Goal: Task Accomplishment & Management: Complete application form

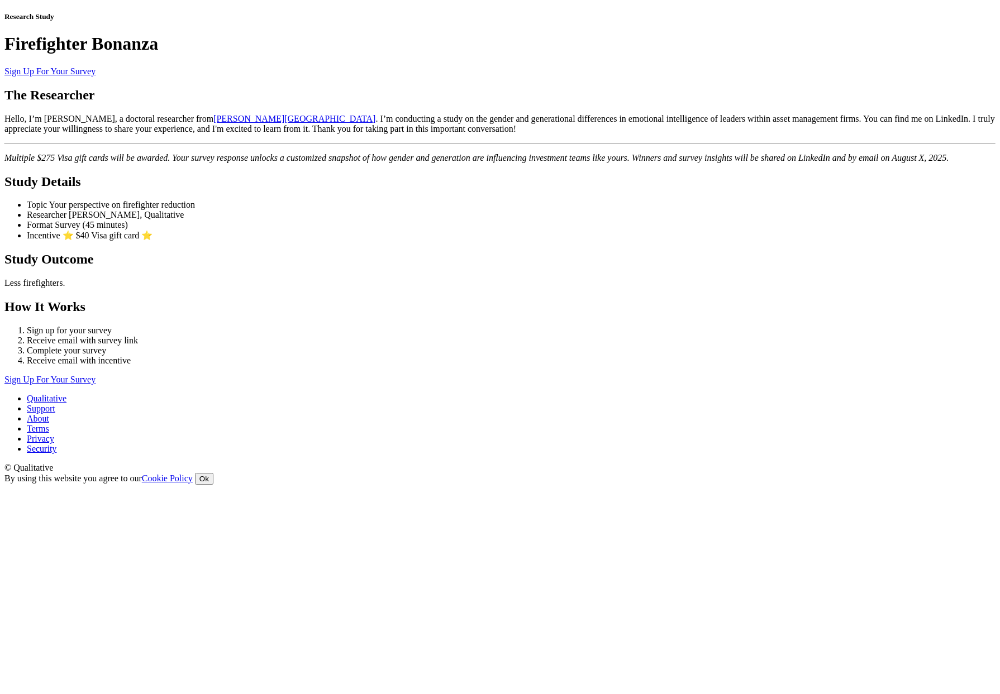
click at [96, 76] on link "Sign Up For Your Survey" at bounding box center [49, 70] width 91 height 9
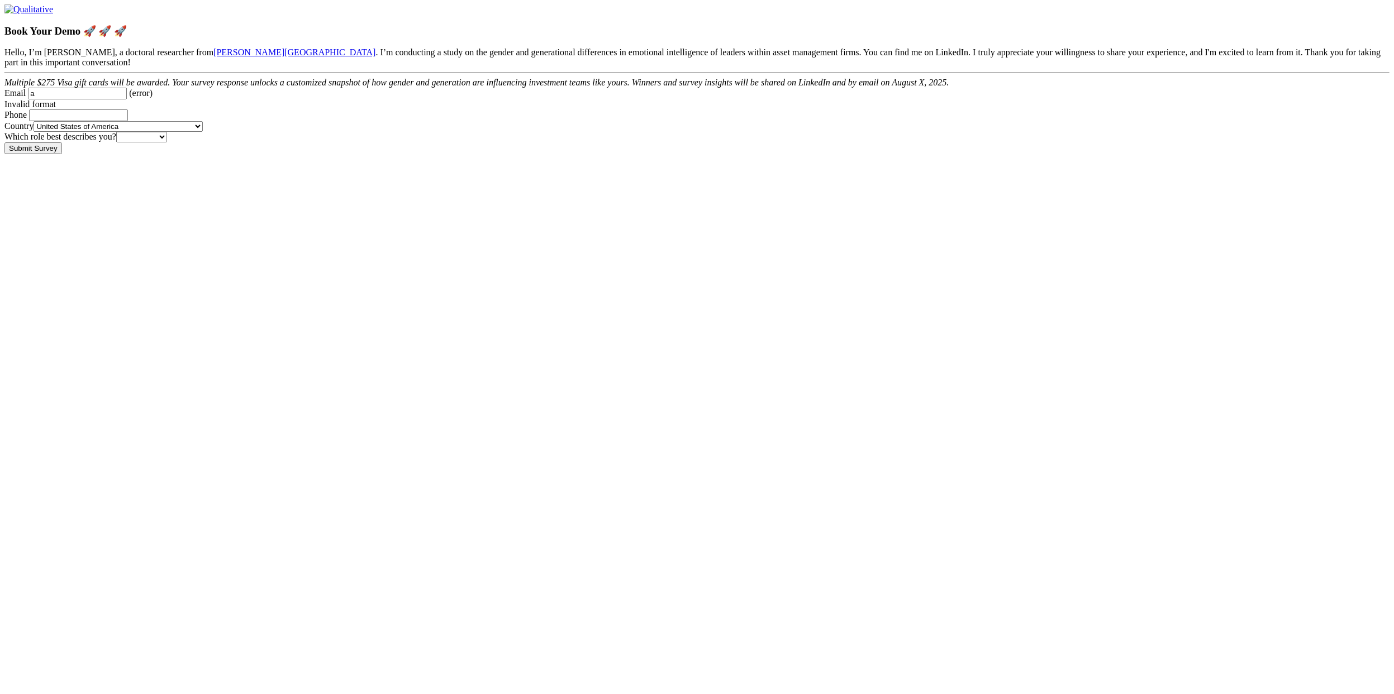
type Email "a@a.c"
click at [128, 111] on Phone "Phone" at bounding box center [78, 105] width 99 height 12
paste Phone "[PHONE_NUMBER]"
type Phone "[PHONE_NUMBER]"
click at [167, 132] on select "Participant Researcher &lt; 1" at bounding box center [141, 127] width 51 height 11
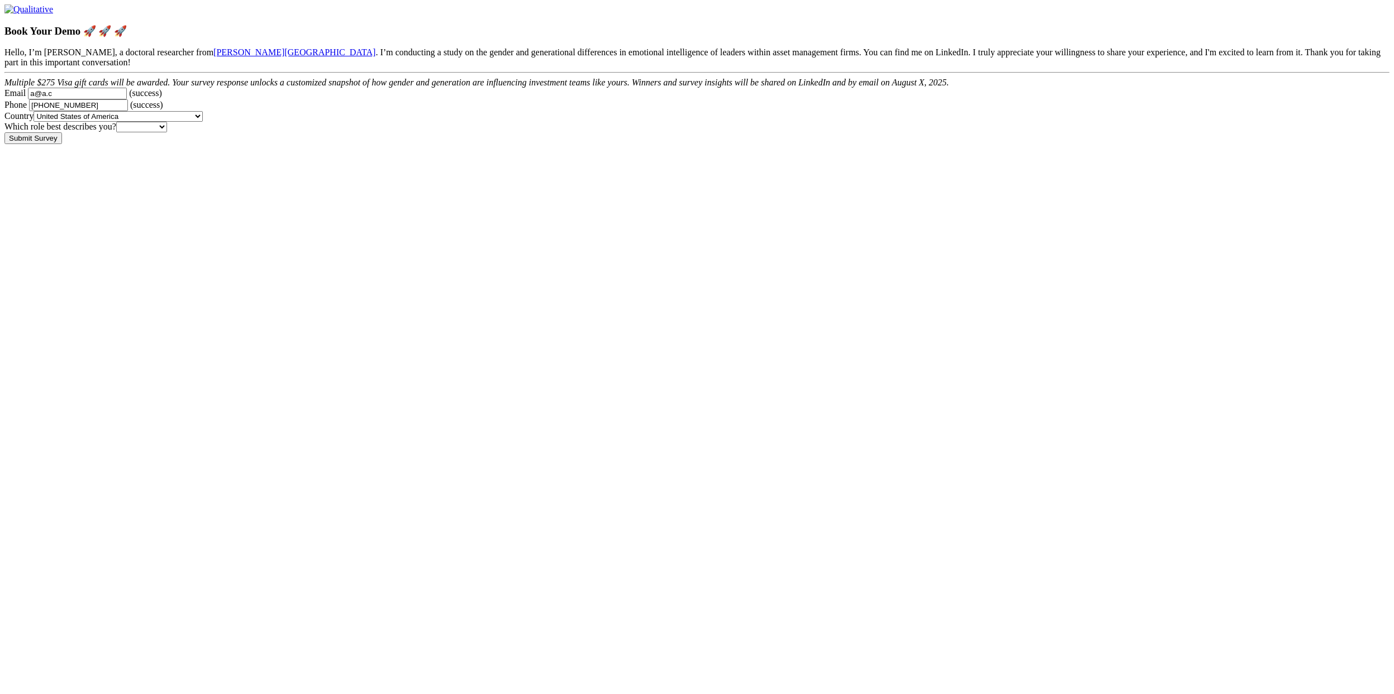
select select "1"
click at [167, 132] on select "Participant Researcher &lt; 1" at bounding box center [141, 127] width 51 height 11
click at [62, 144] on input "Submit Survey" at bounding box center [33, 138] width 58 height 12
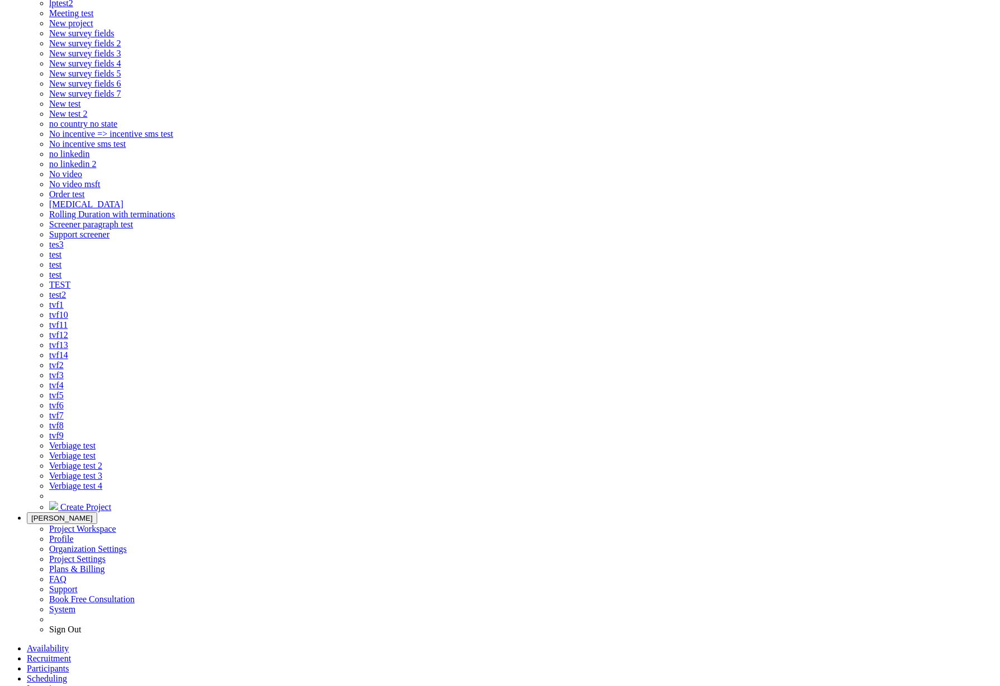
drag, startPoint x: 151, startPoint y: 685, endPoint x: 251, endPoint y: 689, distance: 99.5
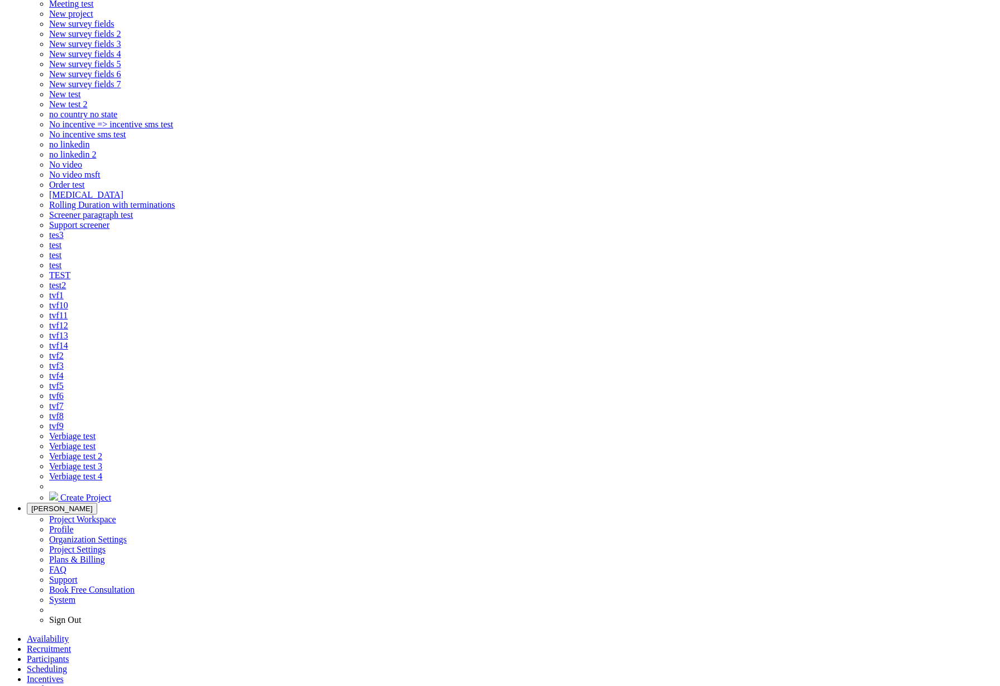
drag, startPoint x: 473, startPoint y: 343, endPoint x: 470, endPoint y: 351, distance: 8.3
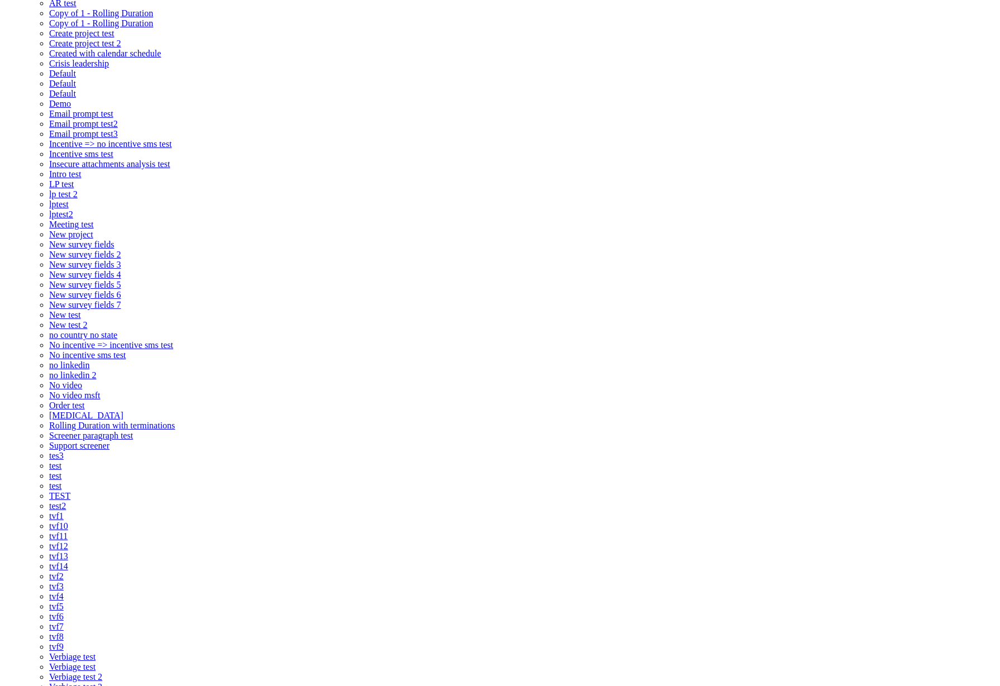
scroll to position [0, 0]
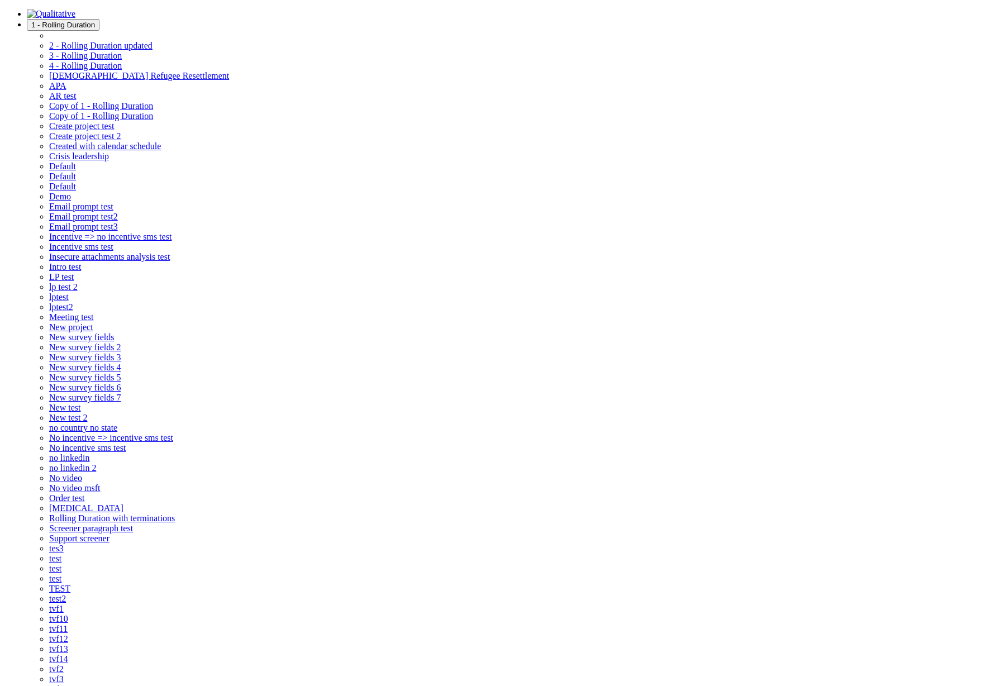
checkbox input "true"
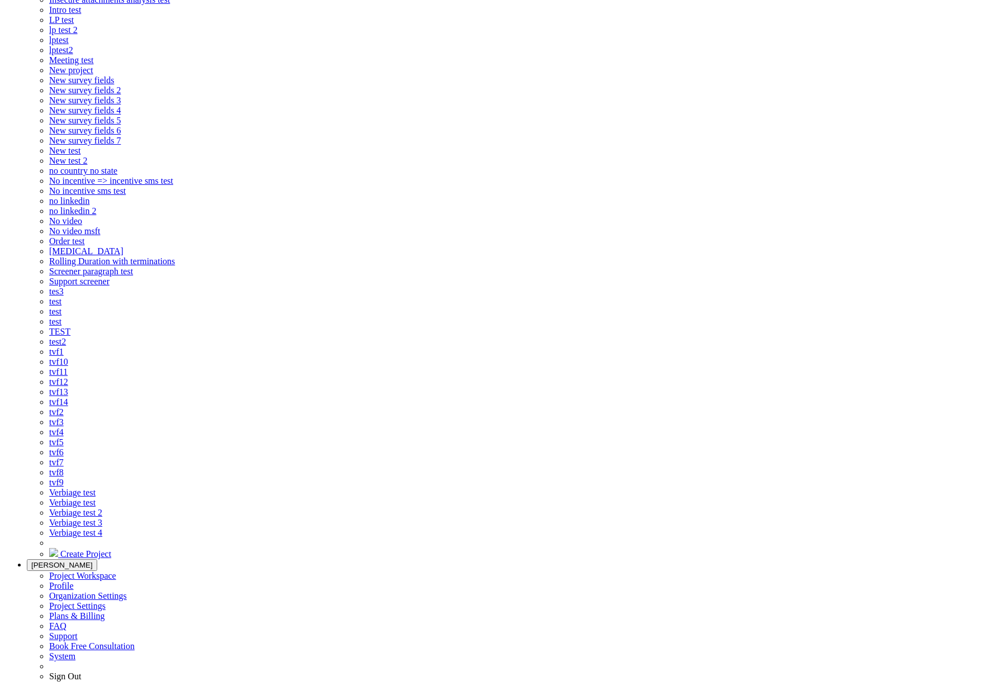
scroll to position [267, 0]
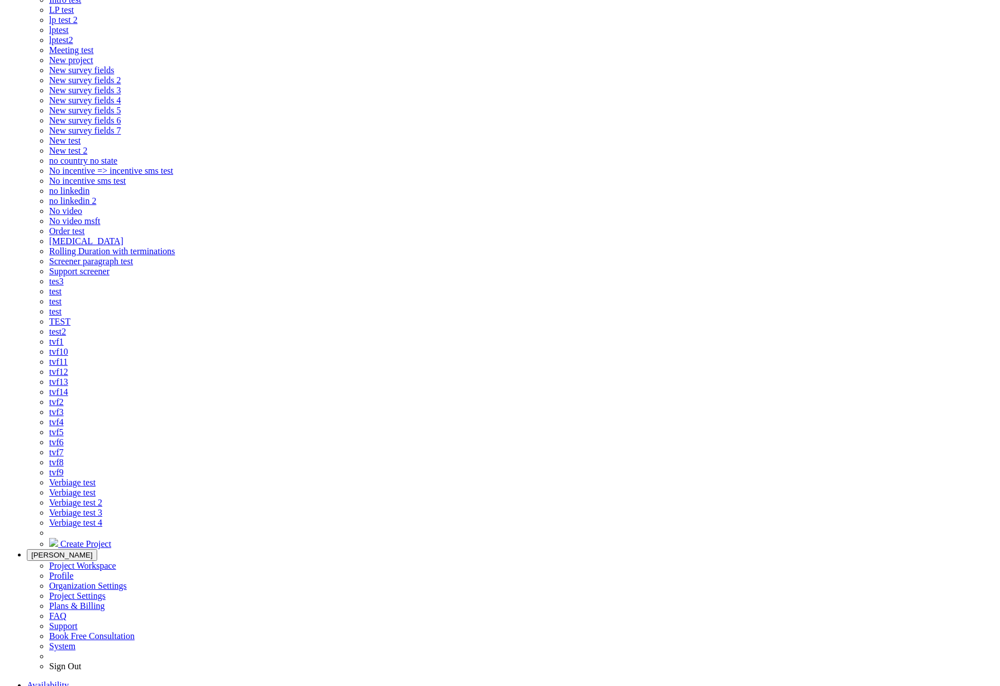
drag, startPoint x: 465, startPoint y: 432, endPoint x: 444, endPoint y: 468, distance: 41.6
